Goal: Find specific page/section: Find specific page/section

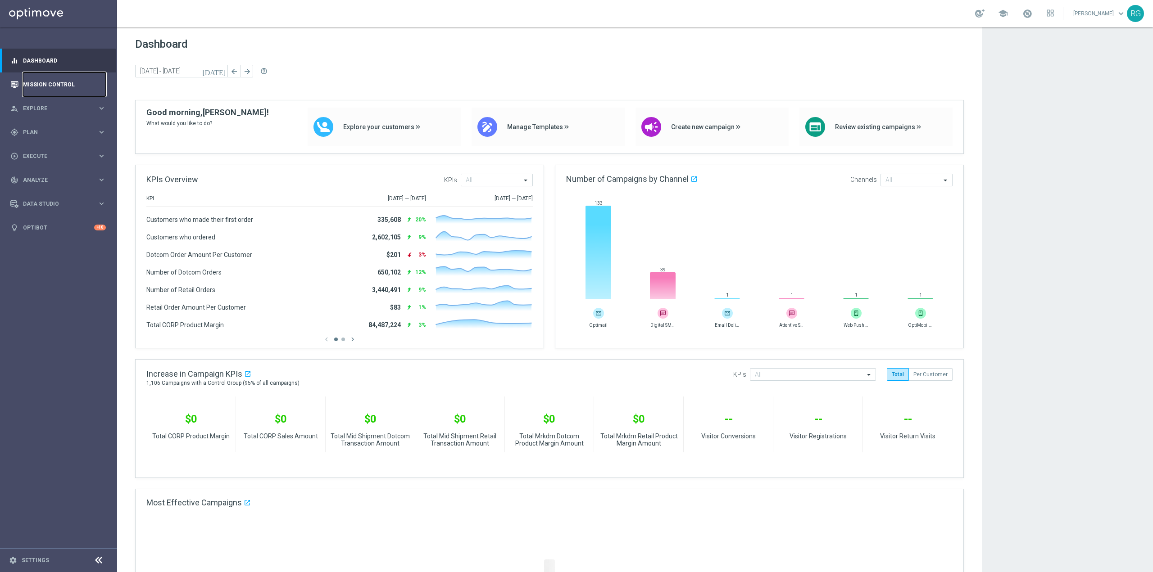
click at [53, 84] on link "Mission Control" at bounding box center [64, 85] width 83 height 24
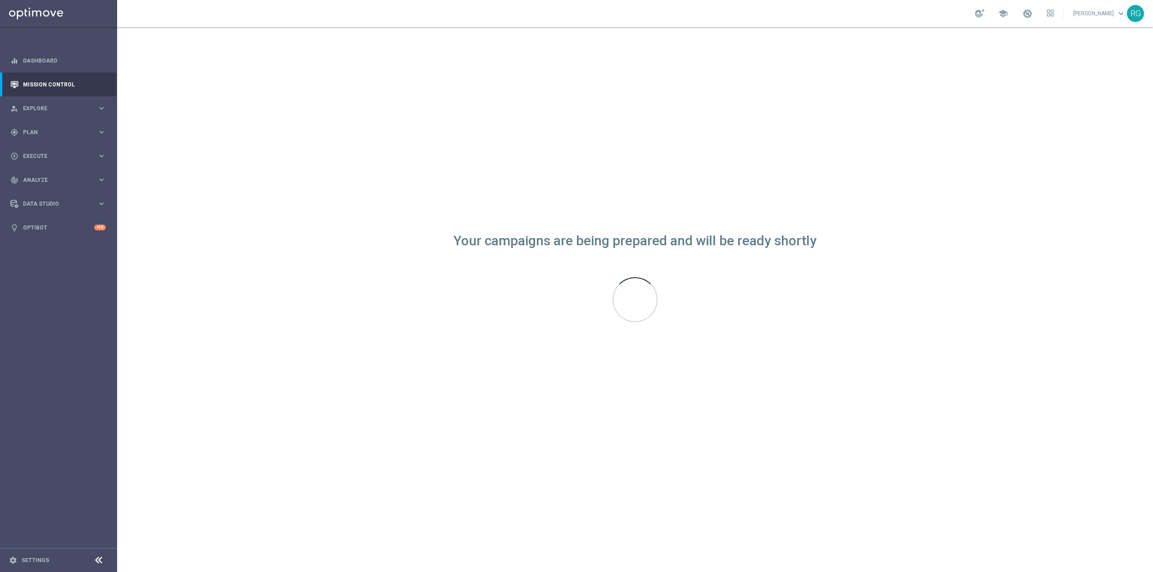
click at [1058, 269] on div "Your campaigns are being prepared and will be ready shortly" at bounding box center [635, 299] width 1036 height 545
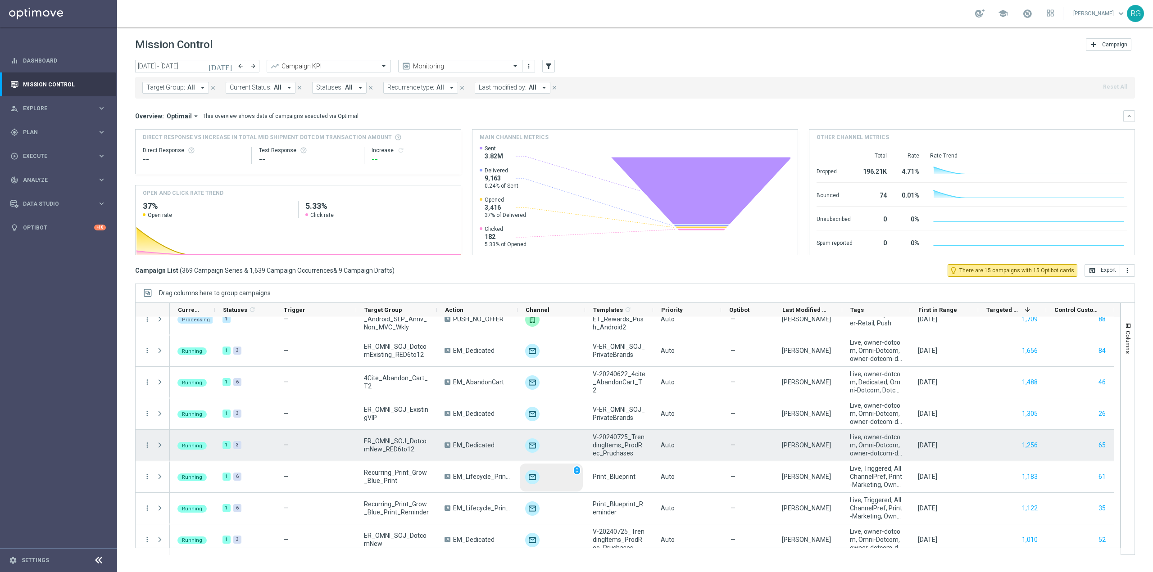
scroll to position [1531, 0]
